Goal: Find specific page/section: Find specific page/section

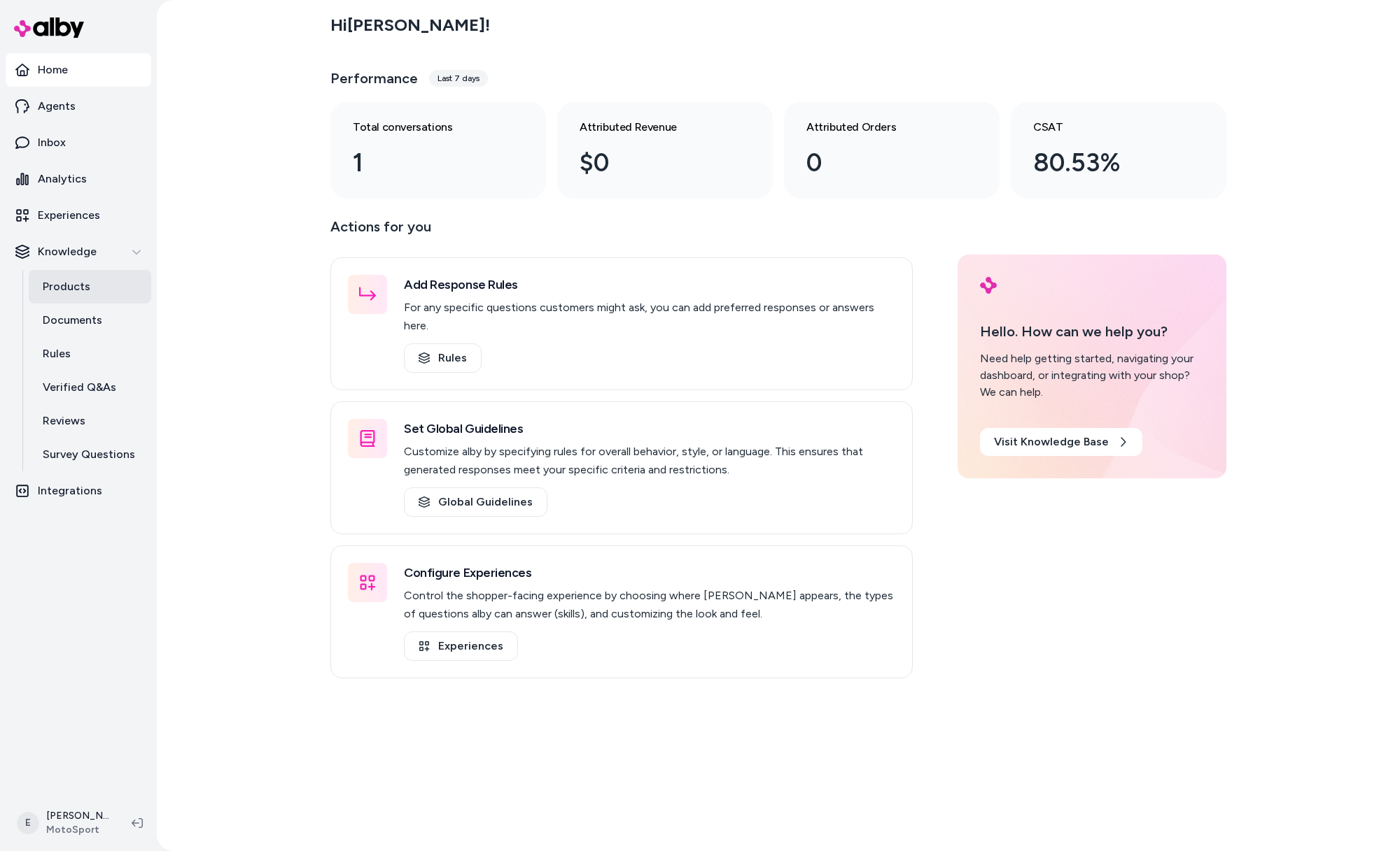
click at [72, 293] on p "Products" at bounding box center [66, 287] width 47 height 17
